Goal: Contribute content

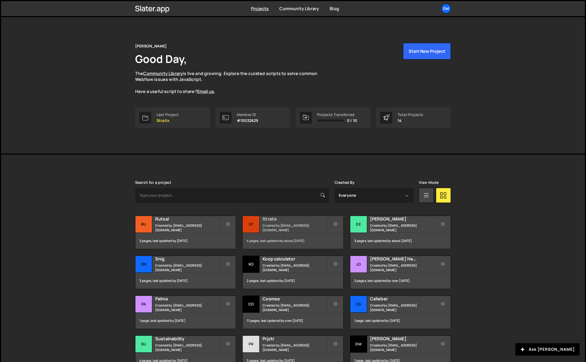
click at [284, 222] on h2 "Stratix" at bounding box center [295, 219] width 65 height 6
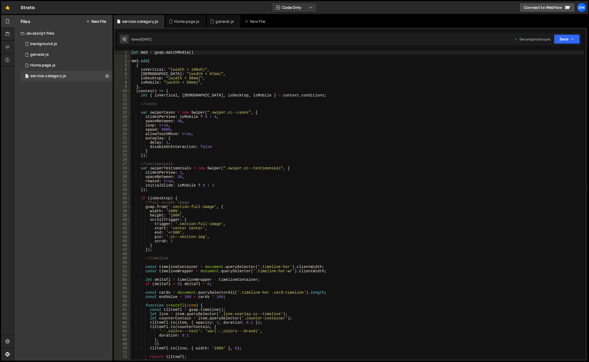
click at [326, 204] on div "let mm3 = gsap . matchMedia ( ) mm3 . add ( { isVertical : "(width < 100vh)" , …" at bounding box center [356, 209] width 453 height 318
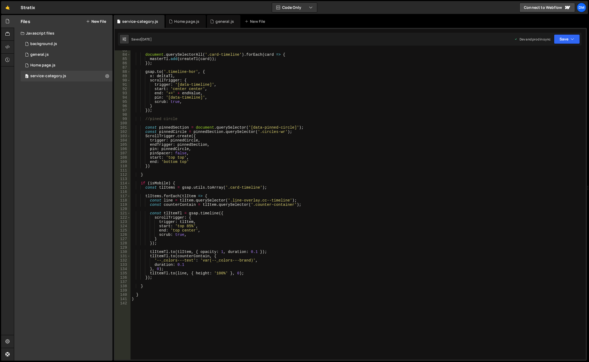
scroll to position [353, 0]
drag, startPoint x: 151, startPoint y: 260, endPoint x: 253, endPoint y: 261, distance: 102.6
click at [253, 261] on div "document . querySelectorAll ( '.card-timeline' ) . forEach ( card => { masterTl…" at bounding box center [356, 207] width 453 height 318
click at [310, 222] on div "document . querySelectorAll ( '.card-timeline' ) . forEach ( card => { masterTl…" at bounding box center [356, 207] width 453 height 318
click at [189, 256] on div "document . querySelectorAll ( '.card-timeline' ) . forEach ( card => { masterTl…" at bounding box center [356, 207] width 453 height 318
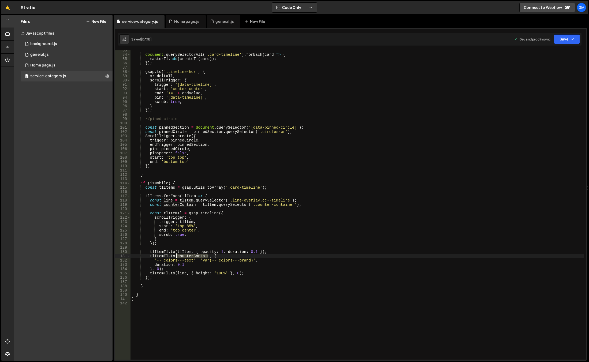
click at [189, 256] on div "document . querySelectorAll ( '.card-timeline' ) . forEach ( card => { masterTl…" at bounding box center [356, 207] width 453 height 318
drag, startPoint x: 251, startPoint y: 205, endPoint x: 290, endPoint y: 205, distance: 39.6
click at [290, 205] on div "document . querySelectorAll ( '.card-timeline' ) . forEach ( card => { masterTl…" at bounding box center [356, 207] width 453 height 318
type textarea "const counterContain = tlItem.querySelector('.counter-container');"
click at [49, 55] on div "0 general.js 0" at bounding box center [67, 54] width 92 height 11
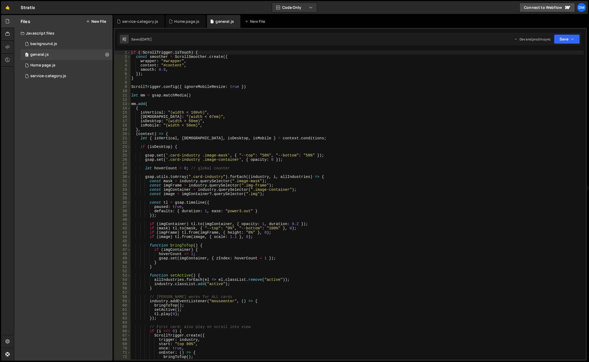
click at [332, 150] on div "if ( ! ScrollTrigger . isTouch ) { const smoother = ScrollSmoother . create ({ …" at bounding box center [356, 209] width 453 height 318
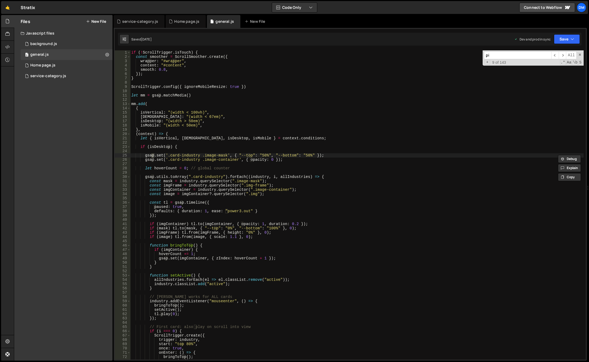
scroll to position [197, 0]
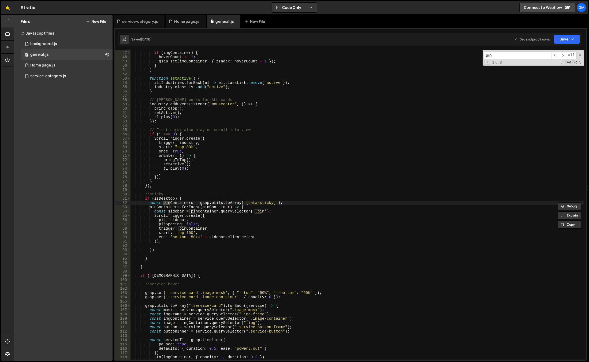
type input "pin"
click at [181, 200] on div "function bringToTop ( ) { if ( imgContainer ) { hoverCount += 1 ; gsap . set ( …" at bounding box center [356, 205] width 453 height 318
click at [285, 201] on div "function bringToTop ( ) { if ( imgContainer ) { hoverCount += 1 ; gsap . set ( …" at bounding box center [356, 205] width 453 height 318
type textarea "const pinContainers = gsap.utils.toArray('[data-sticky]');"
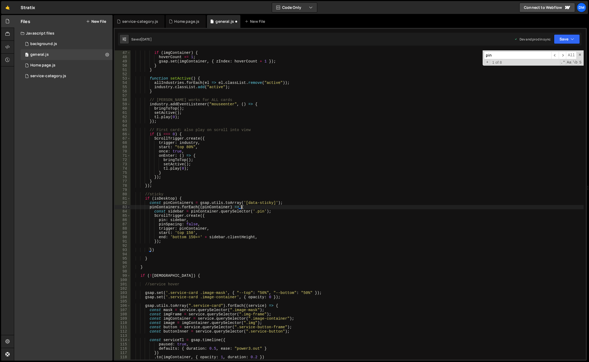
click at [254, 208] on div "function bringToTop ( ) { if ( imgContainer ) { hoverCount += 1 ; gsap . set ( …" at bounding box center [356, 205] width 453 height 318
type textarea "pinContainers.forEach((pinContainer) => {"
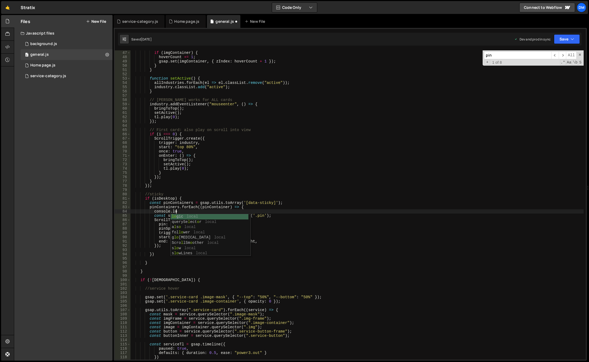
scroll to position [0, 3]
click at [210, 208] on div "function bringToTop ( ) { if ( imgContainer ) { hoverCount += 1 ; gsap . set ( …" at bounding box center [356, 205] width 453 height 318
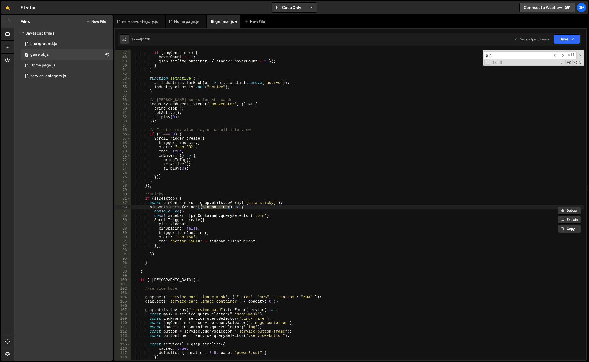
click at [181, 211] on div "function bringToTop ( ) { if ( imgContainer ) { hoverCount += 1 ; gsap . set ( …" at bounding box center [356, 205] width 453 height 318
paste textarea "pinContainer"
click at [408, 171] on div "function bringToTop ( ) { if ( imgContainer ) { hoverCount += 1 ; gsap . set ( …" at bounding box center [356, 205] width 453 height 318
type textarea "}"
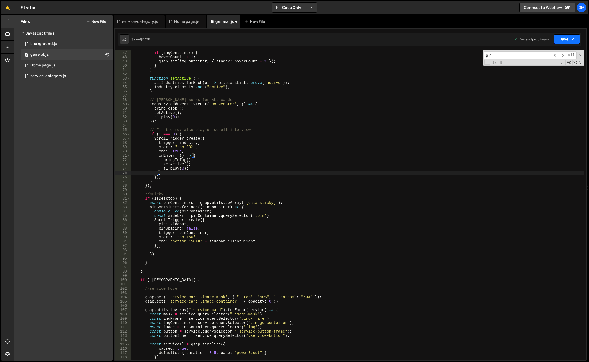
click at [562, 37] on button "Save" at bounding box center [566, 39] width 26 height 10
click at [535, 73] on div "4 days ago" at bounding box center [535, 75] width 10 height 5
click at [561, 40] on button "Save" at bounding box center [563, 39] width 32 height 10
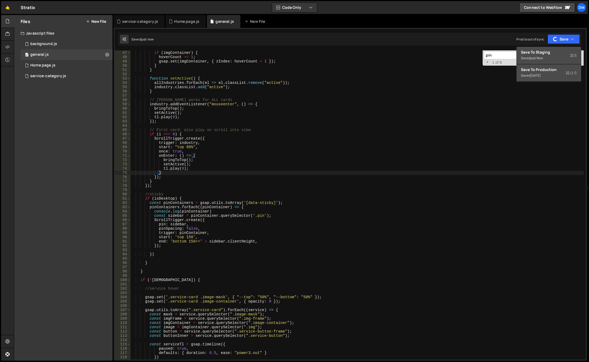
click at [552, 51] on div "Save to Staging S" at bounding box center [549, 52] width 56 height 5
